Goal: Transaction & Acquisition: Purchase product/service

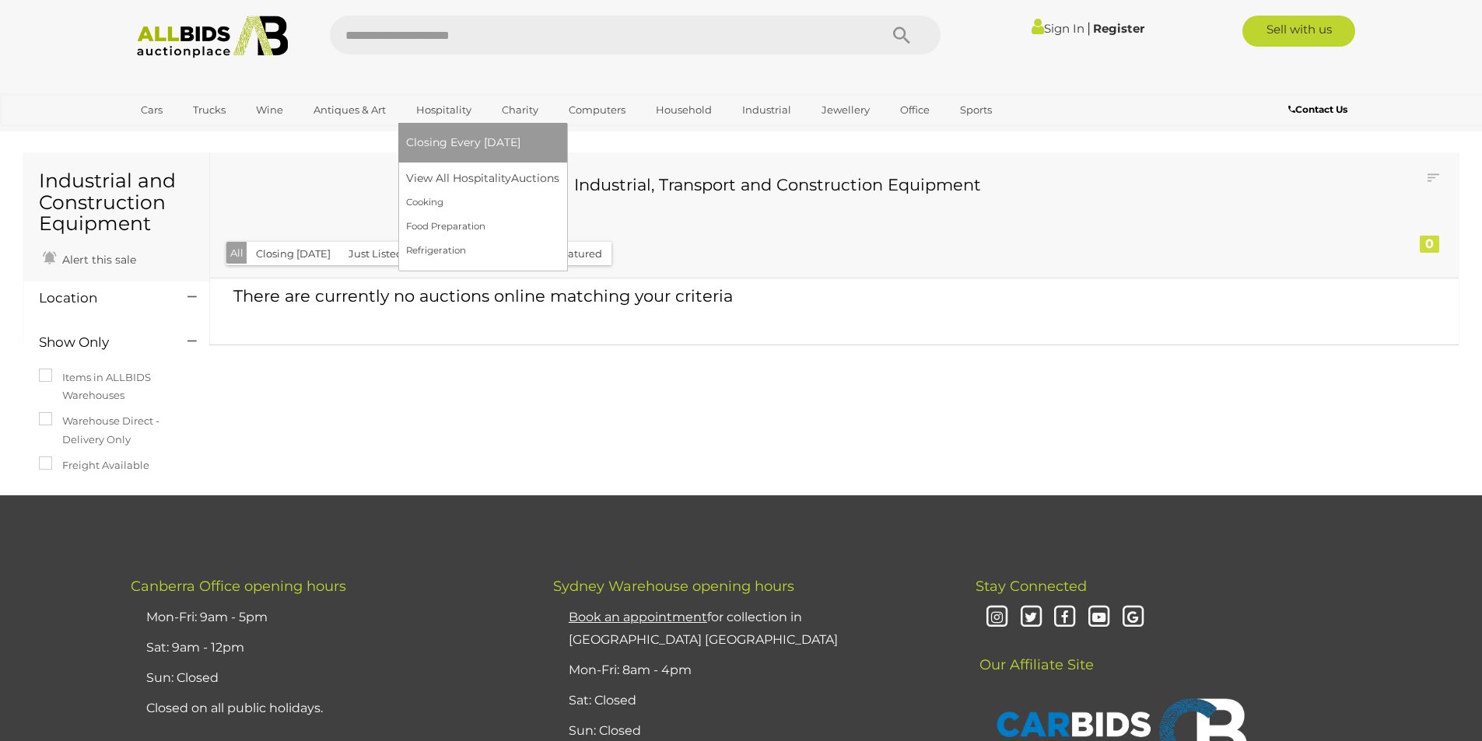
click at [450, 165] on ul "Closing Every [DATE] View All Hospitality Auctions Cooking" at bounding box center [482, 193] width 153 height 140
click at [446, 173] on link "View All Hospitality Auctions" at bounding box center [486, 178] width 160 height 24
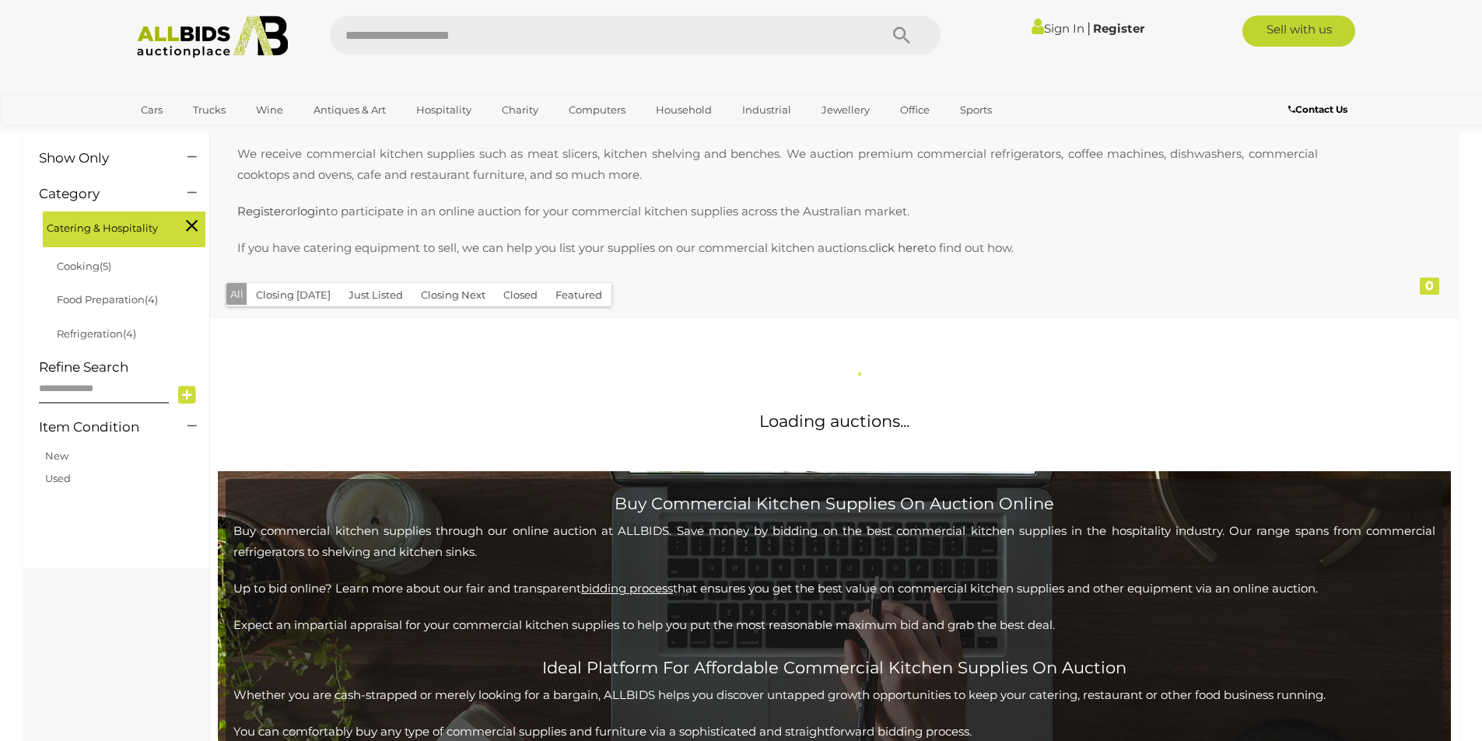
scroll to position [311, 0]
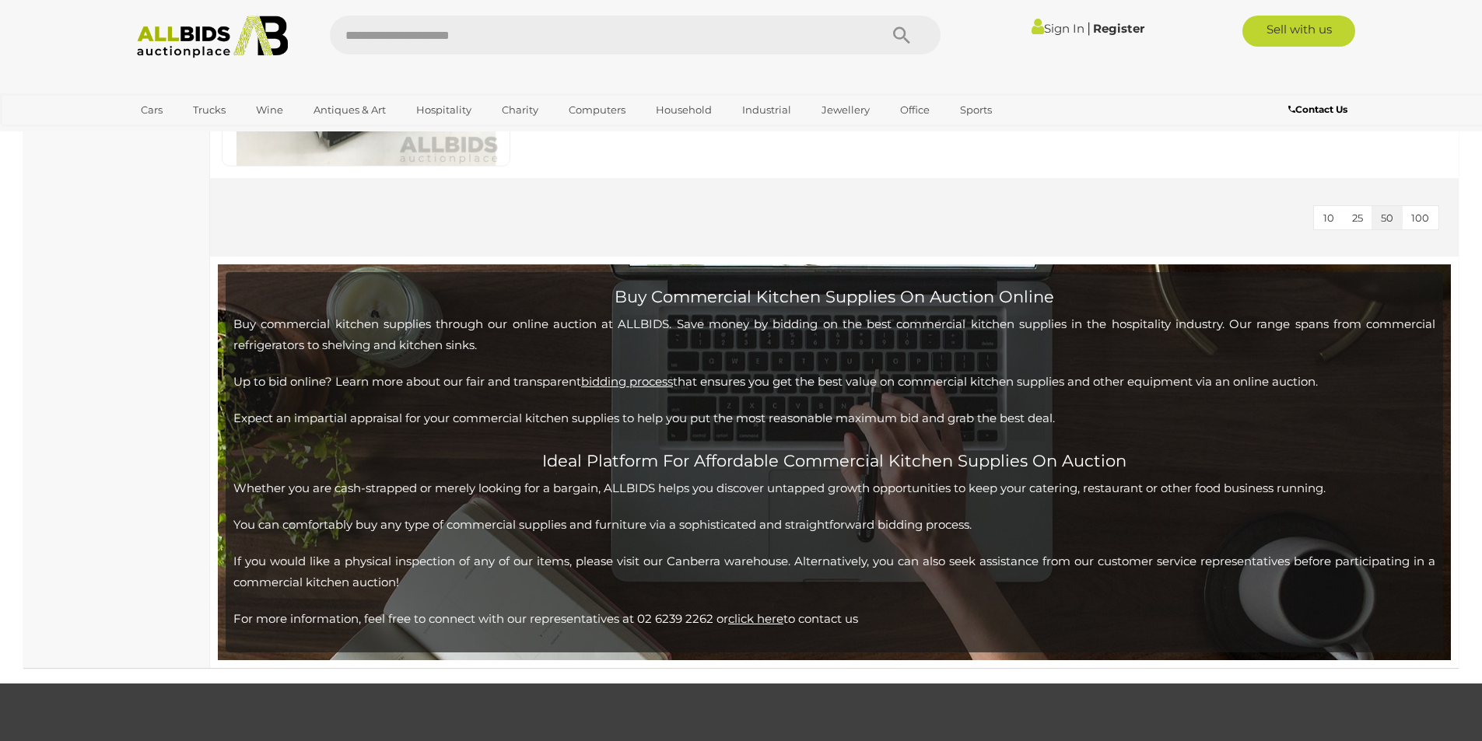
scroll to position [3967, 0]
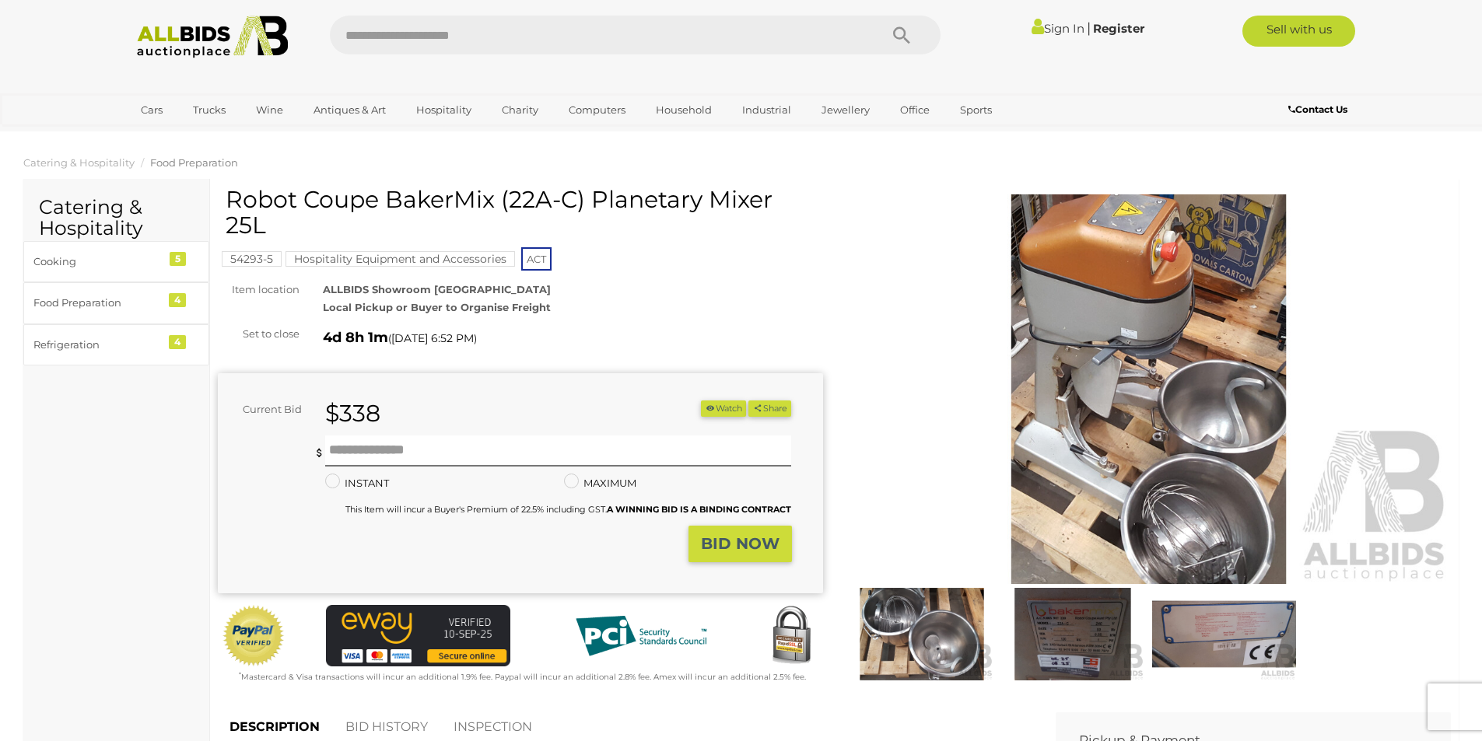
click at [1158, 381] on img at bounding box center [1148, 389] width 605 height 390
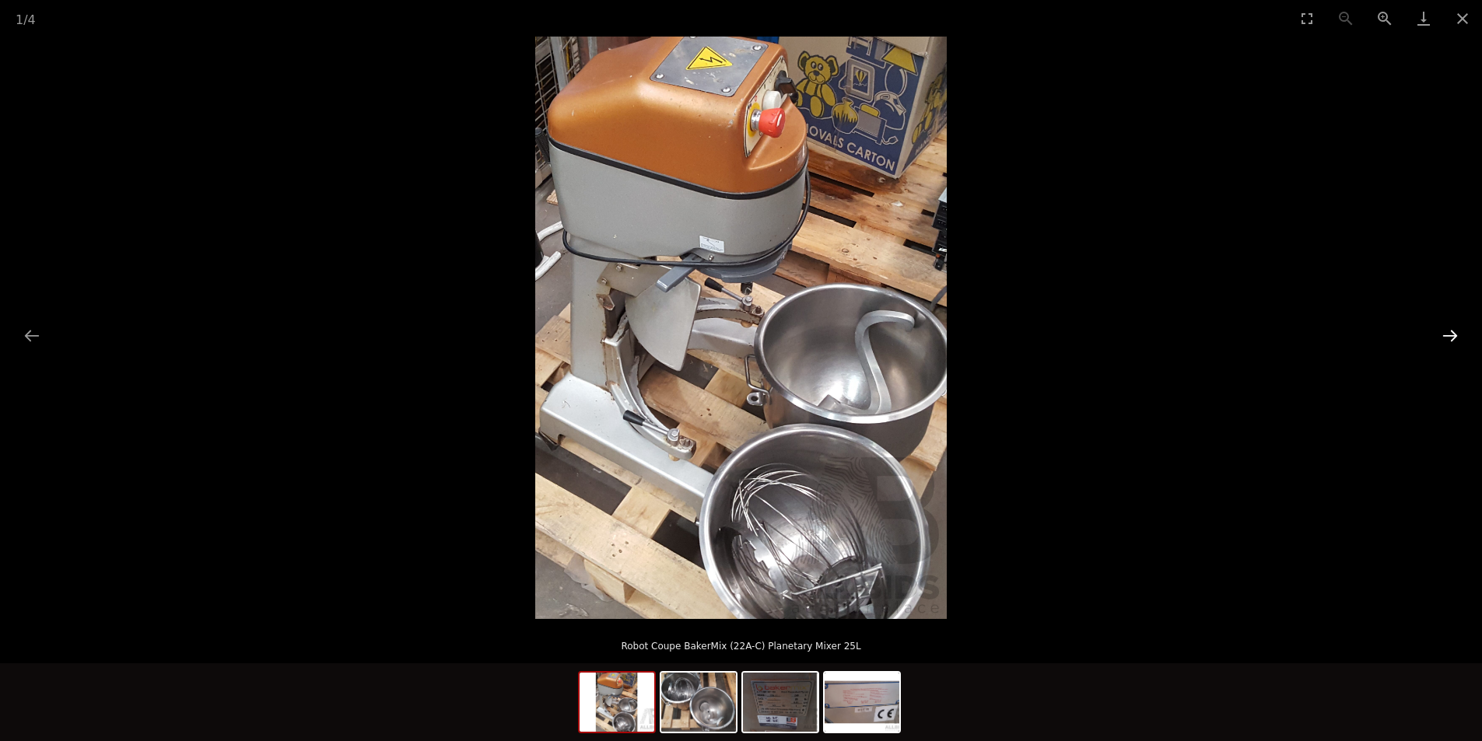
click at [1450, 336] on button "Next slide" at bounding box center [1450, 335] width 33 height 30
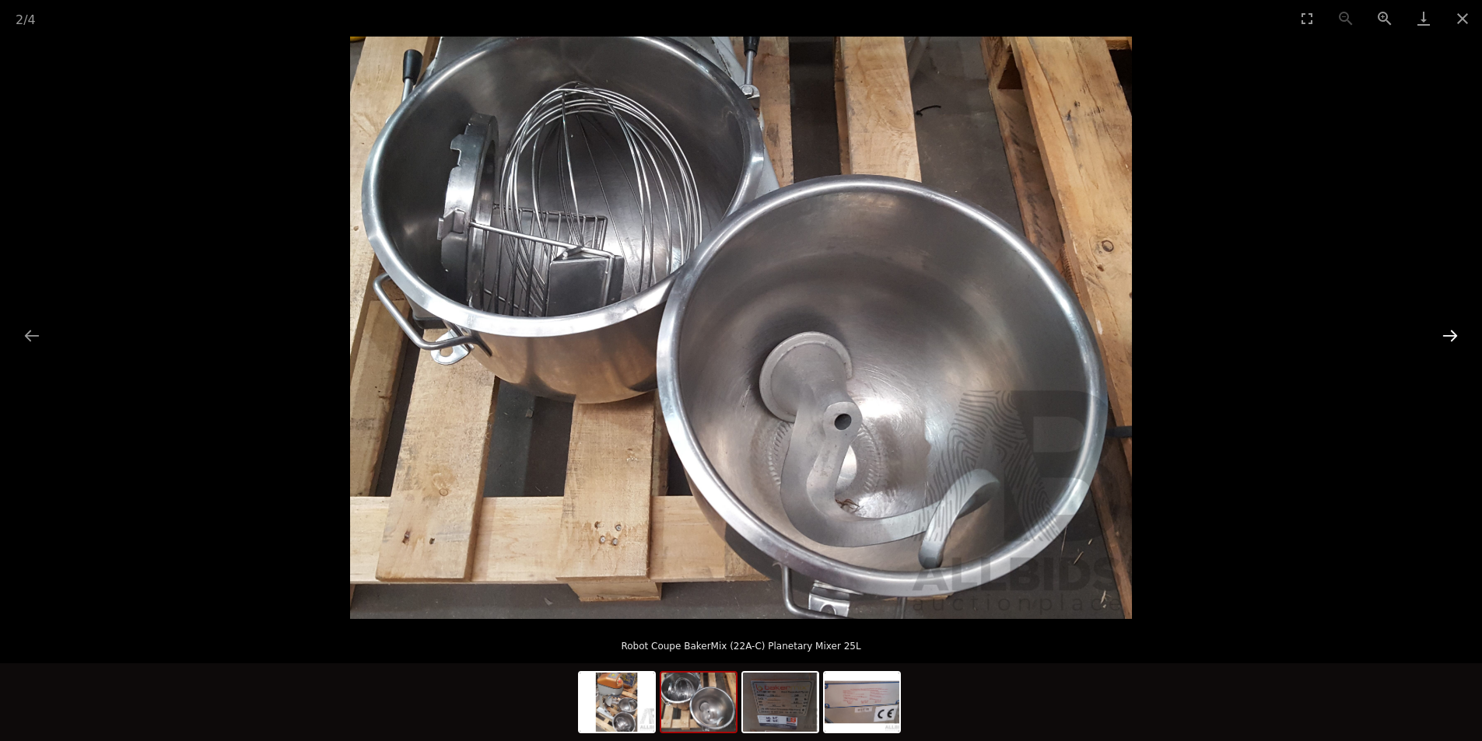
click at [1450, 336] on button "Next slide" at bounding box center [1450, 335] width 33 height 30
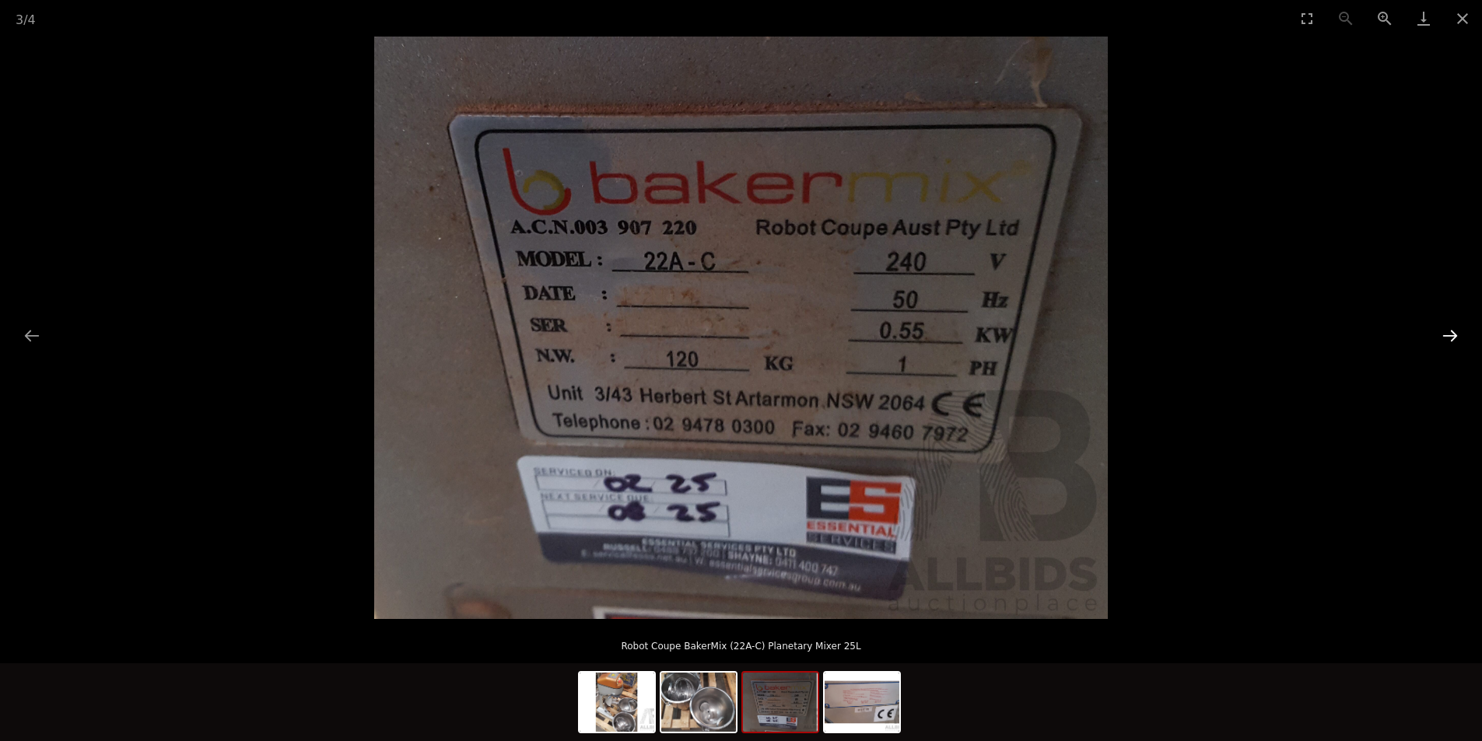
click at [1450, 336] on button "Next slide" at bounding box center [1450, 335] width 33 height 30
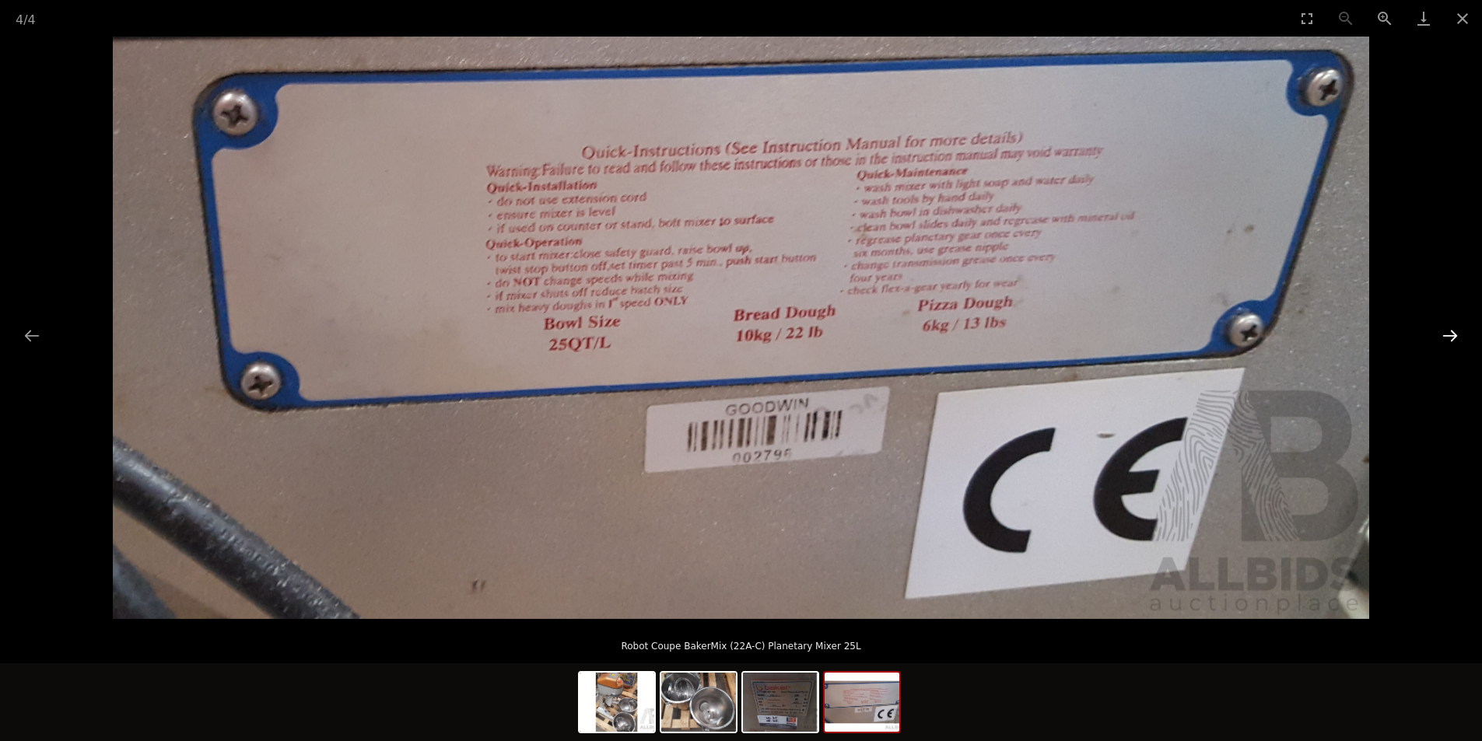
click at [1450, 336] on button "Next slide" at bounding box center [1450, 335] width 33 height 30
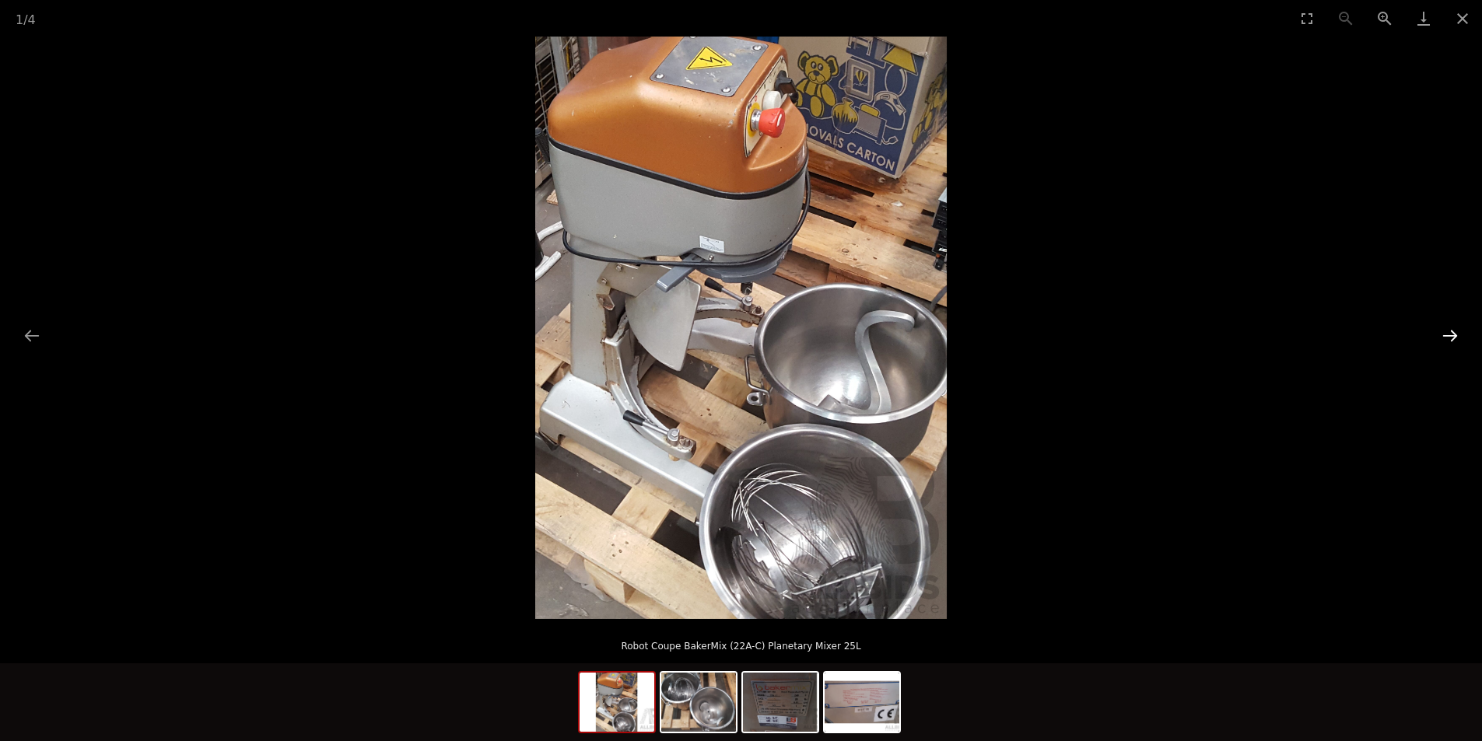
click at [1450, 336] on button "Next slide" at bounding box center [1450, 335] width 33 height 30
